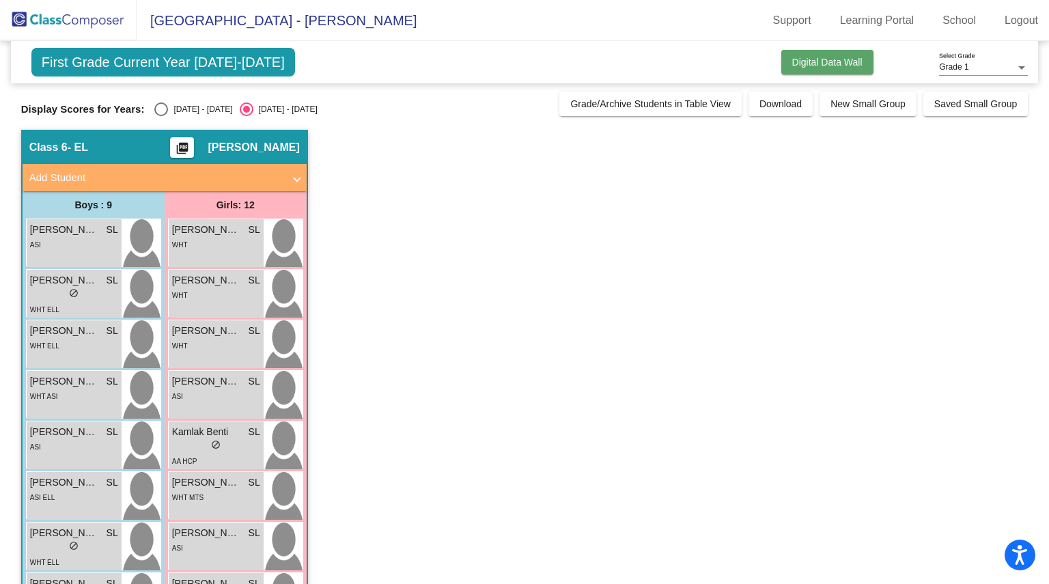
click at [838, 63] on span "Digital Data Wall" at bounding box center [828, 62] width 70 height 11
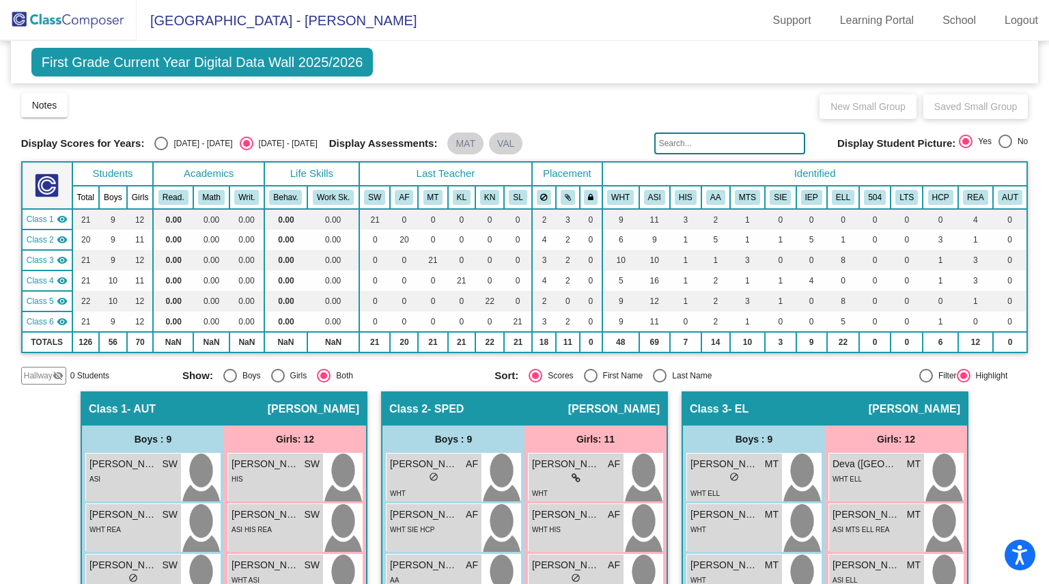
click at [171, 145] on div "[DATE] - [DATE]" at bounding box center [200, 143] width 64 height 12
click at [161, 150] on input "[DATE] - [DATE]" at bounding box center [161, 150] width 1 height 1
radio input "true"
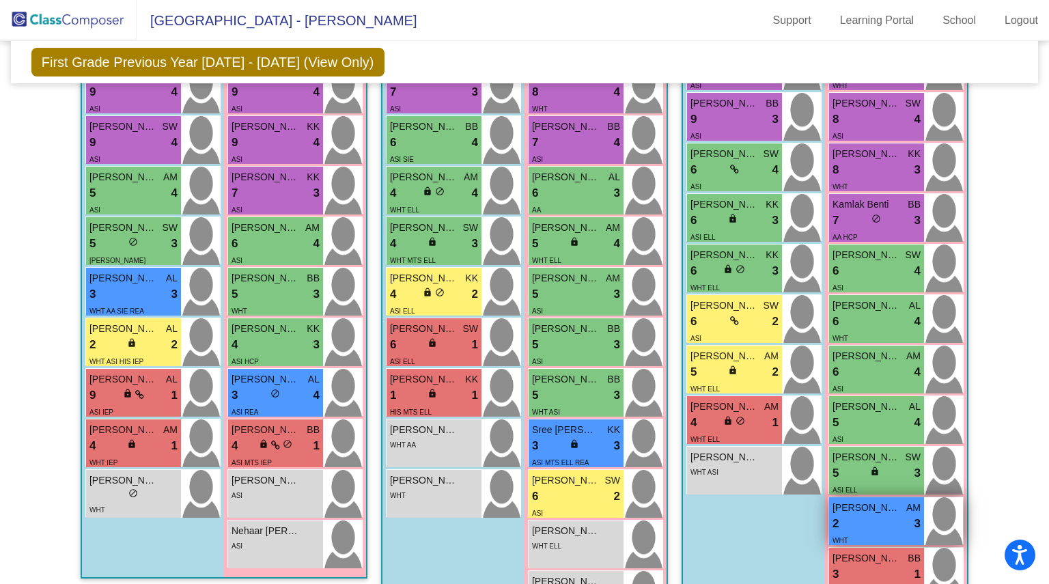
scroll to position [1126, 0]
click at [862, 520] on div "2 lock do_not_disturb_alt 3" at bounding box center [877, 524] width 88 height 18
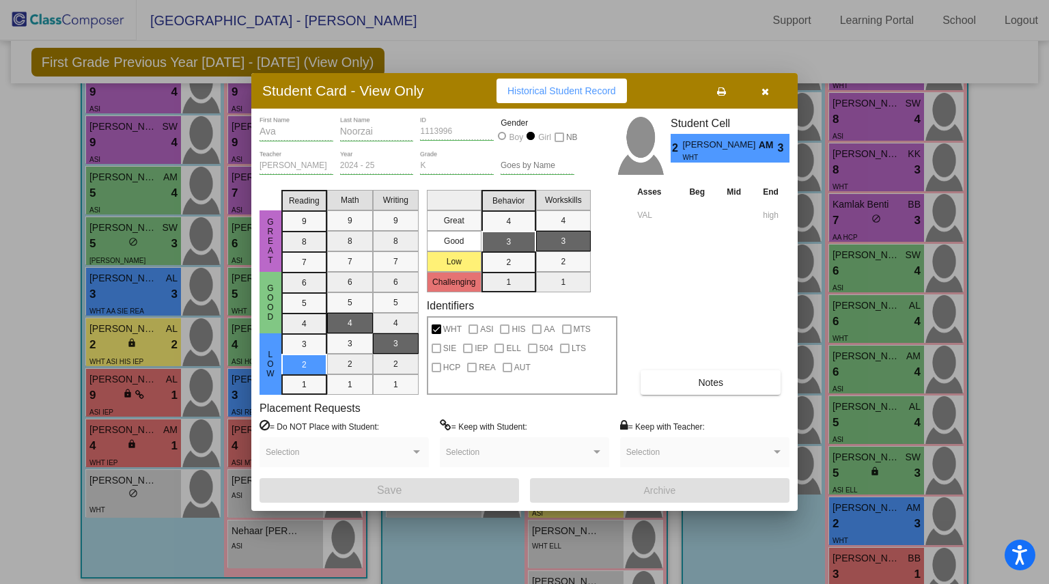
click at [767, 92] on icon "button" at bounding box center [766, 92] width 8 height 10
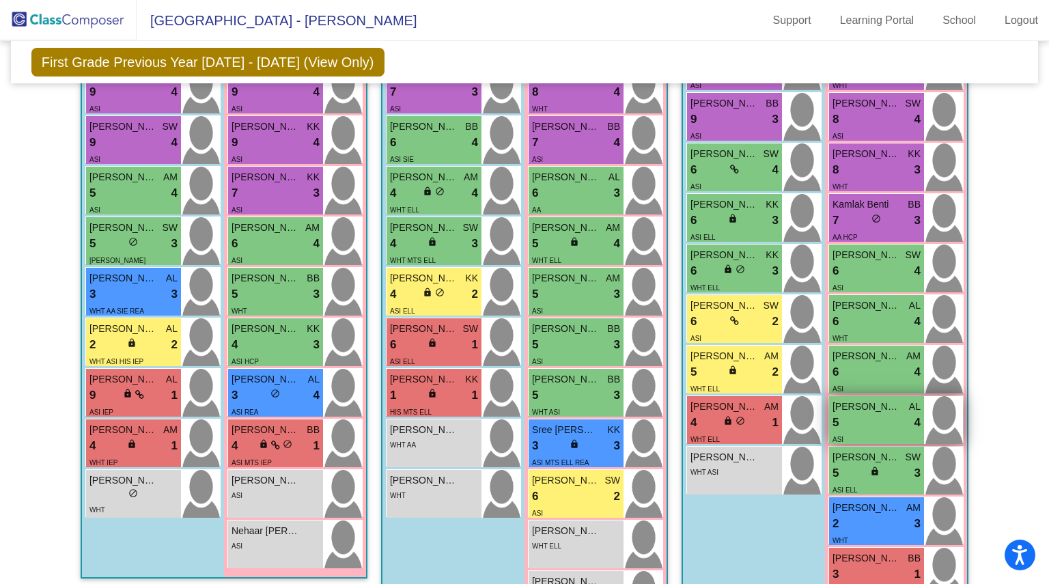
scroll to position [1212, 0]
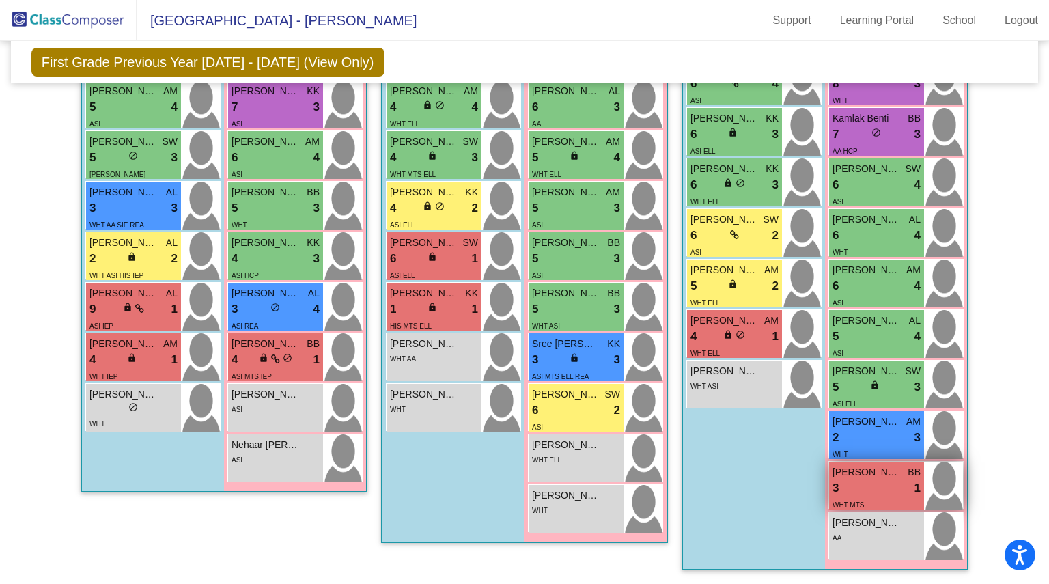
click at [873, 487] on div "3 lock do_not_disturb_alt 1" at bounding box center [877, 489] width 88 height 18
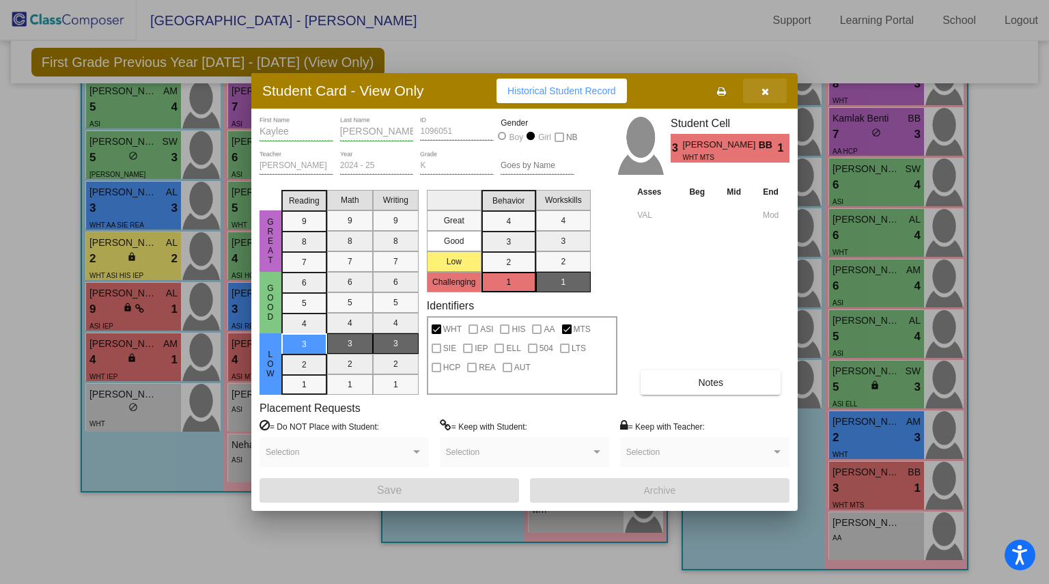
click at [781, 84] on button "button" at bounding box center [765, 91] width 44 height 25
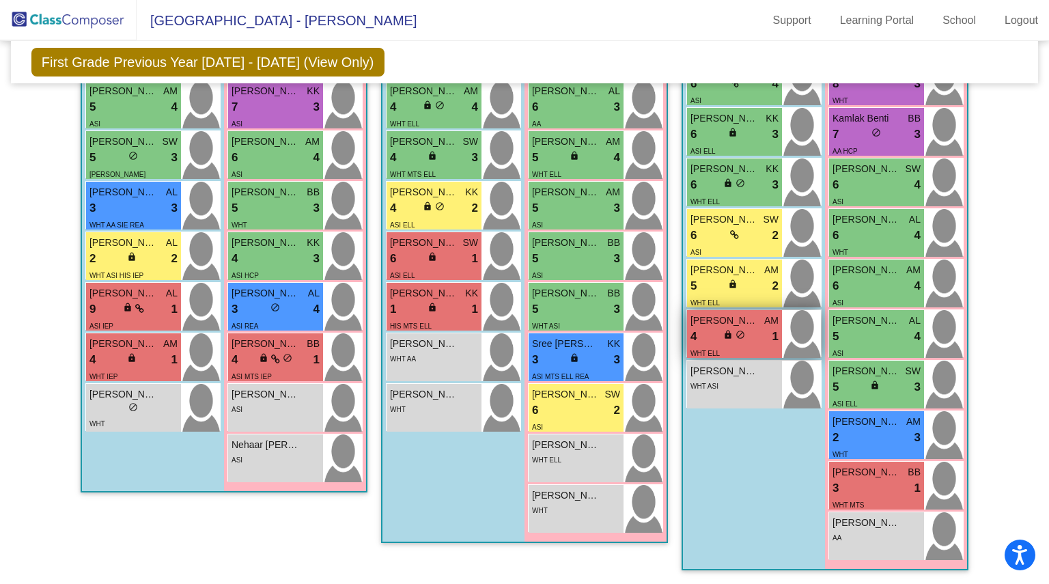
click at [734, 315] on span "Haroun Lawrin" at bounding box center [725, 321] width 68 height 14
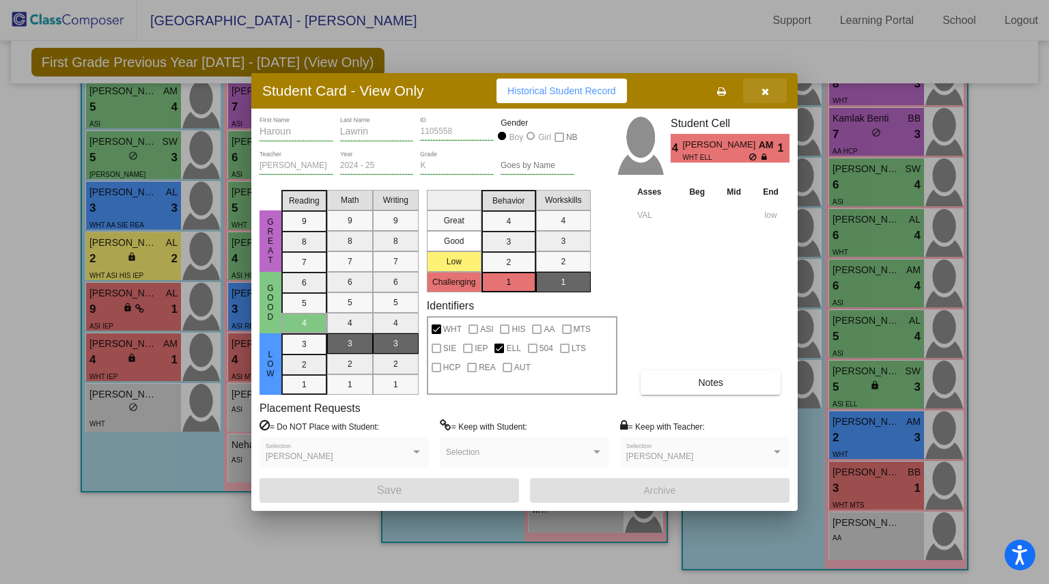
click at [763, 90] on icon "button" at bounding box center [766, 92] width 8 height 10
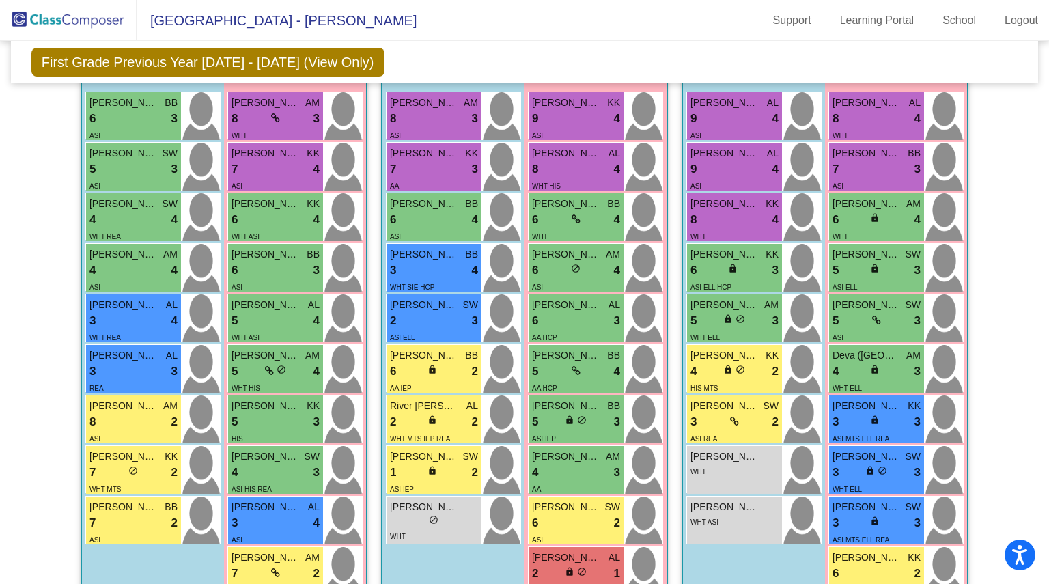
scroll to position [447, 0]
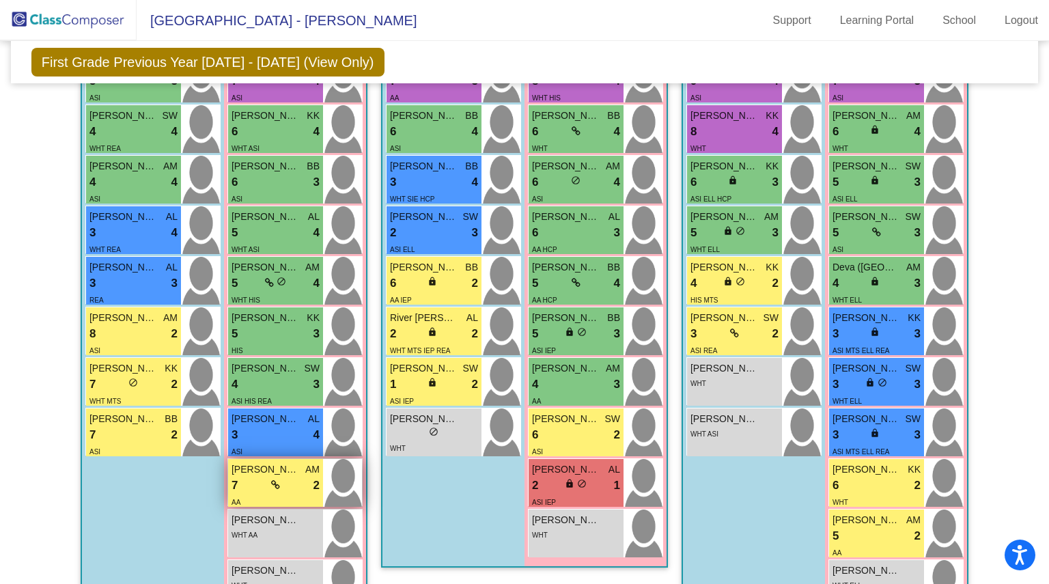
click at [240, 488] on div "7 lock do_not_disturb_alt 2" at bounding box center [276, 486] width 88 height 18
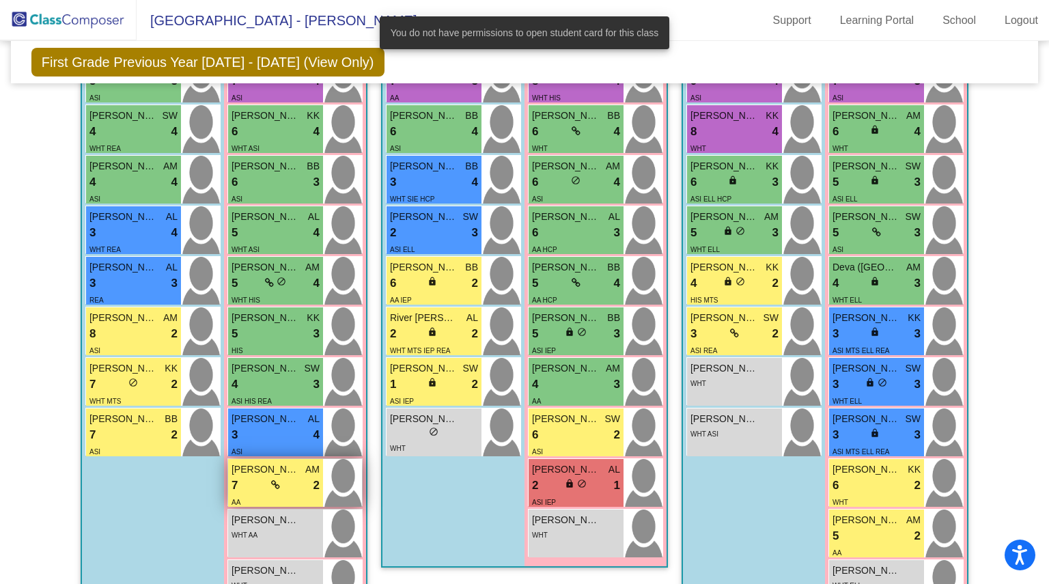
click at [240, 488] on div "7 lock do_not_disturb_alt 2" at bounding box center [276, 486] width 88 height 18
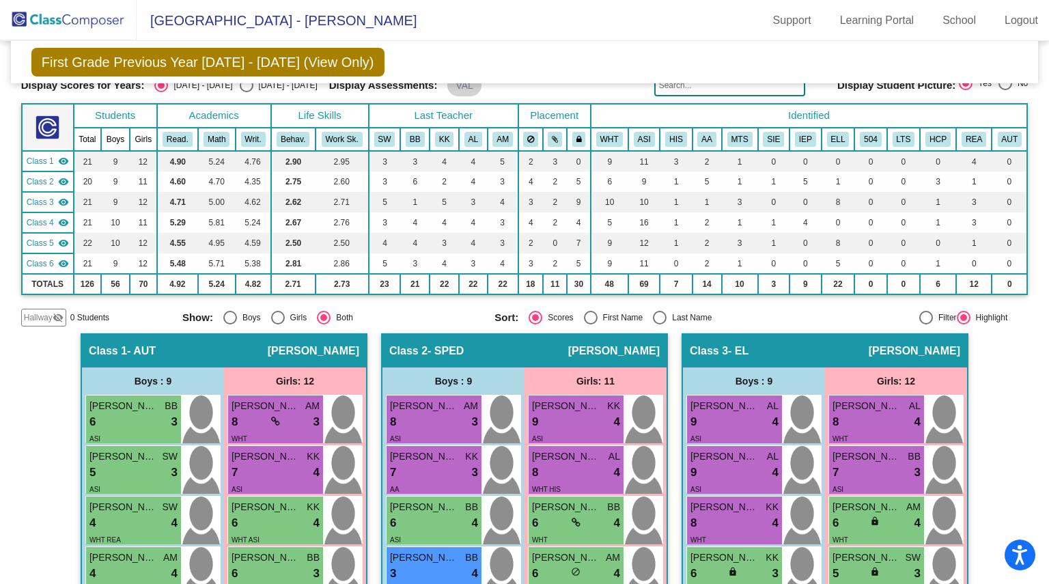
scroll to position [1, 0]
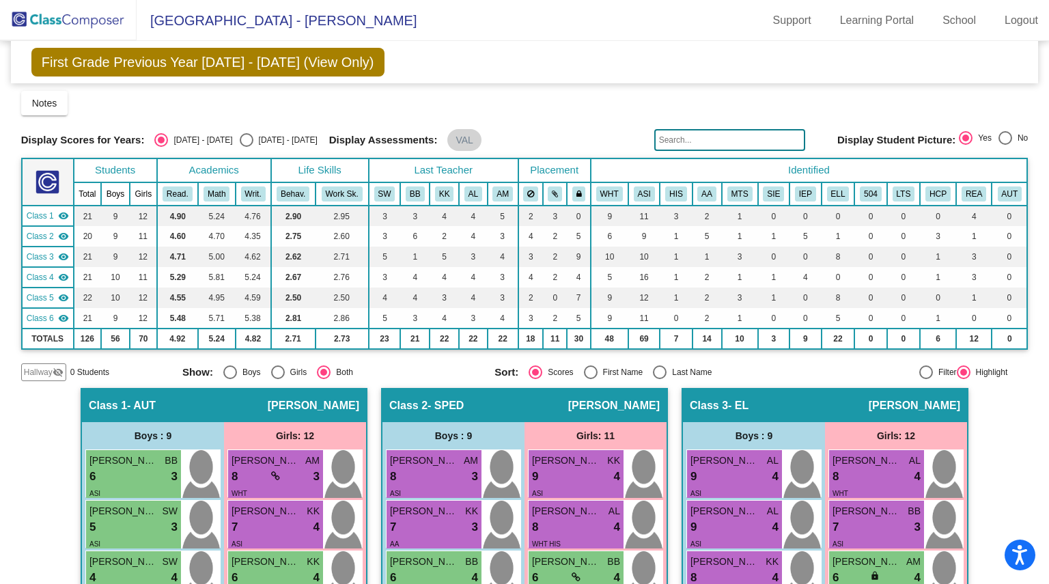
click at [39, 319] on span "Class 6" at bounding box center [40, 318] width 27 height 12
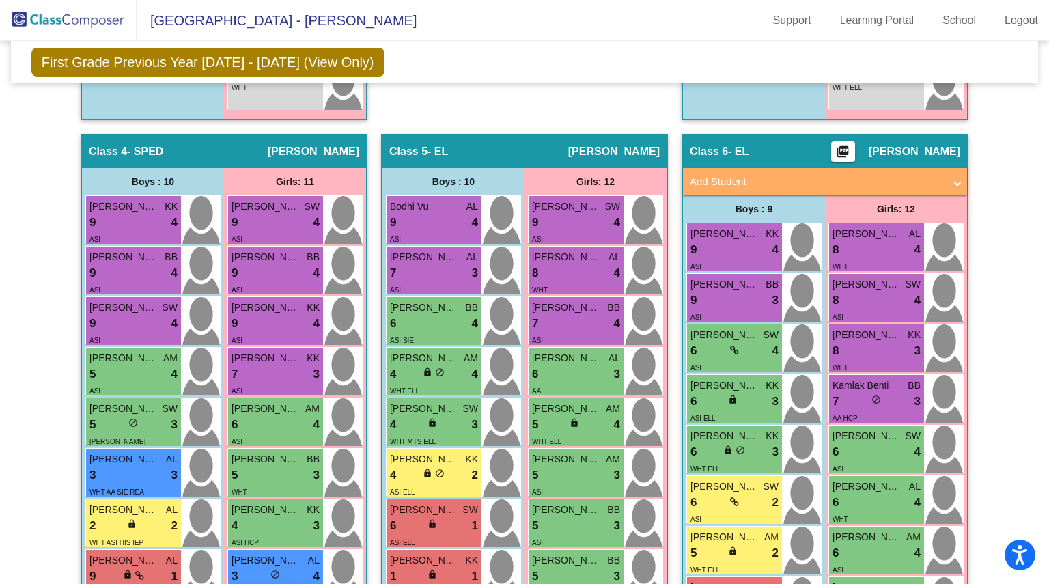
scroll to position [1212, 0]
